Goal: Task Accomplishment & Management: Manage account settings

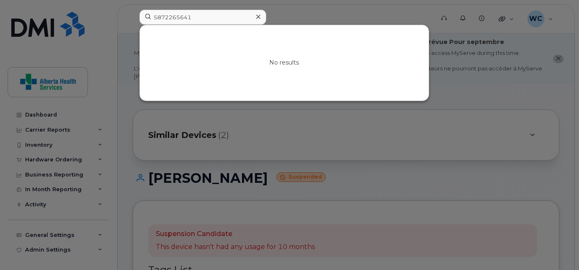
scroll to position [99, 0]
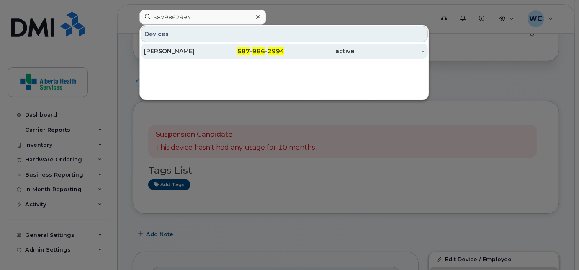
type input "5879862994"
click at [209, 51] on div "[PERSON_NAME]" at bounding box center [179, 51] width 70 height 8
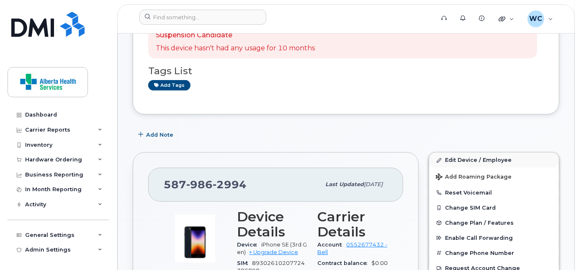
scroll to position [198, 0]
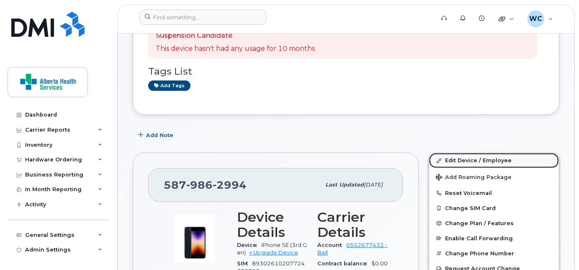
click at [469, 168] on link "Edit Device / Employee" at bounding box center [494, 160] width 130 height 15
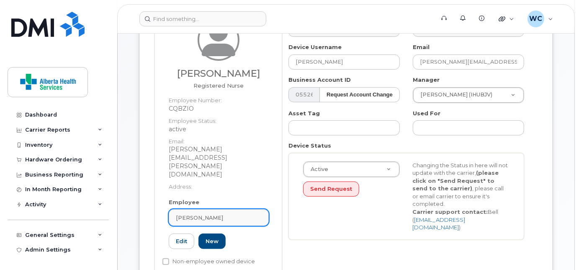
scroll to position [152, 0]
click at [209, 213] on div "[PERSON_NAME]" at bounding box center [219, 217] width 86 height 8
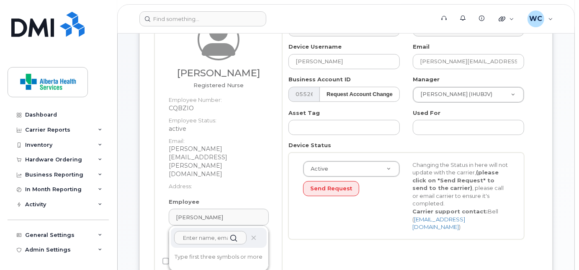
paste input "[PERSON_NAME]"
type input "[PERSON_NAME]"
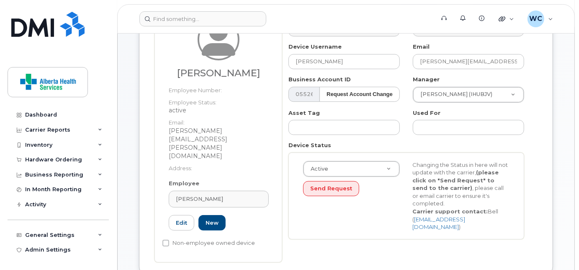
type input "SHMHYC"
type input "Alandra Sorrell"
type input "alandra.sorrell@primarycarealberta.ca"
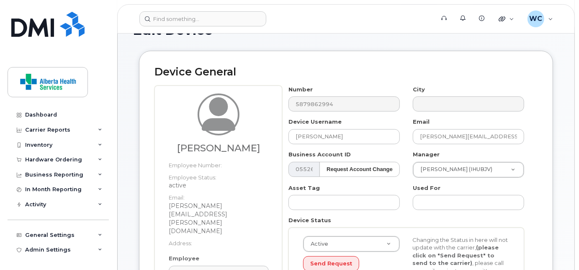
scroll to position [76, 0]
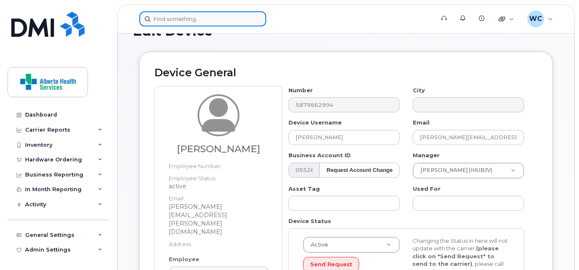
click at [210, 18] on input at bounding box center [202, 18] width 127 height 15
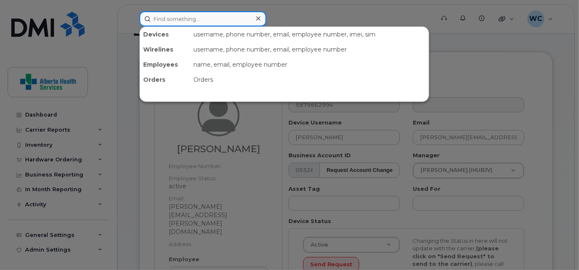
paste input "Alandra Sorrell"
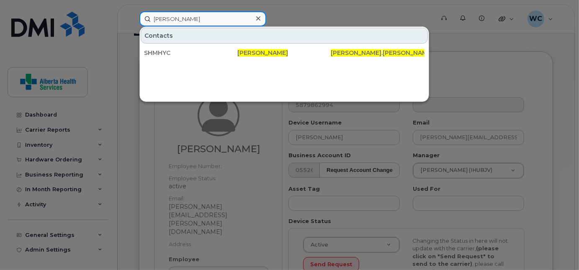
type input "Alandra Sorrell"
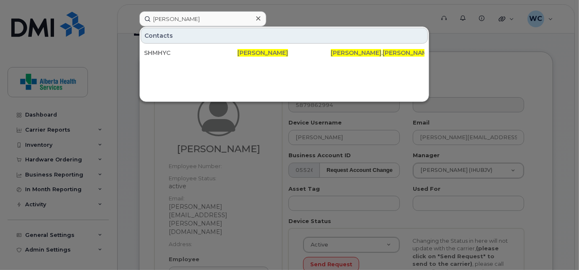
click at [260, 20] on div at bounding box center [258, 19] width 12 height 12
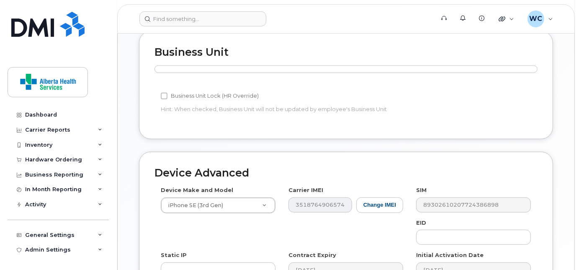
scroll to position [523, 0]
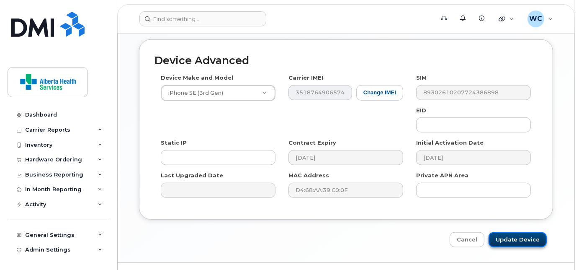
click at [517, 232] on input "Update Device" at bounding box center [518, 239] width 58 height 15
type input "Saving..."
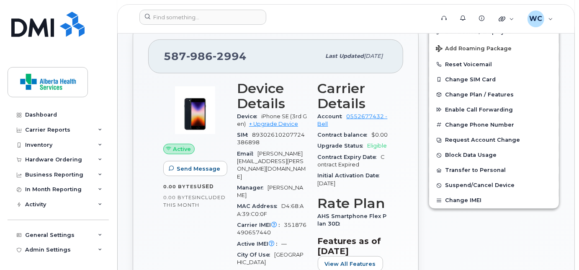
scroll to position [255, 0]
drag, startPoint x: 218, startPoint y: 60, endPoint x: 154, endPoint y: 51, distance: 64.3
click at [154, 51] on div "587 986 2994 Last updated Sep 08, 2025" at bounding box center [275, 56] width 255 height 34
copy span "587 986 2994"
drag, startPoint x: 254, startPoint y: 142, endPoint x: 259, endPoint y: 147, distance: 7.1
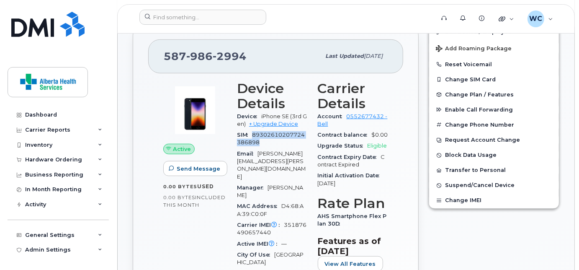
click at [259, 147] on div "SIM 89302610207724386898" at bounding box center [272, 138] width 71 height 19
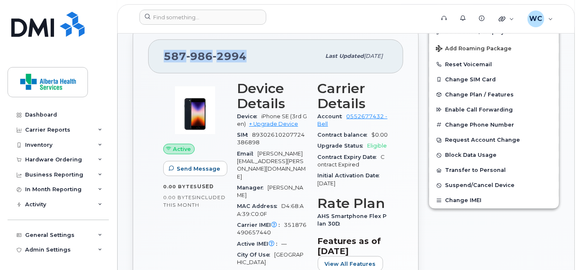
drag, startPoint x: 249, startPoint y: 62, endPoint x: 114, endPoint y: 51, distance: 135.3
copy span "587 986 2994"
